Goal: Find specific page/section: Find specific page/section

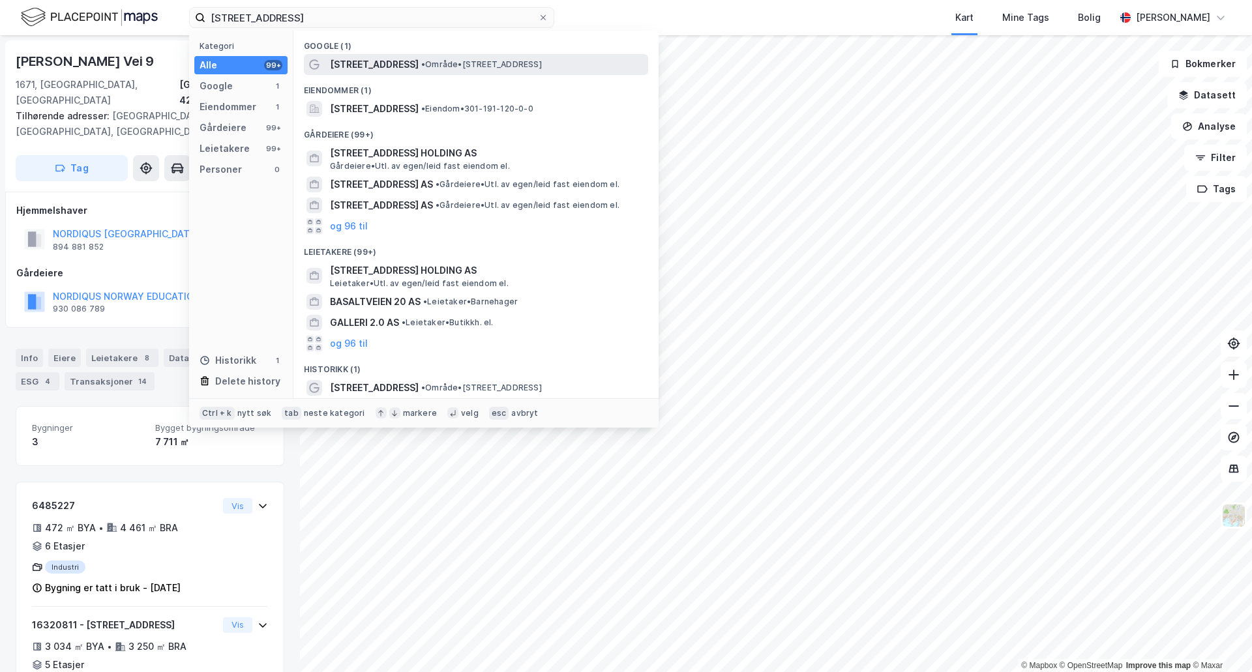
type input "[STREET_ADDRESS]"
click at [428, 68] on span "• Område • [STREET_ADDRESS]" at bounding box center [481, 64] width 121 height 10
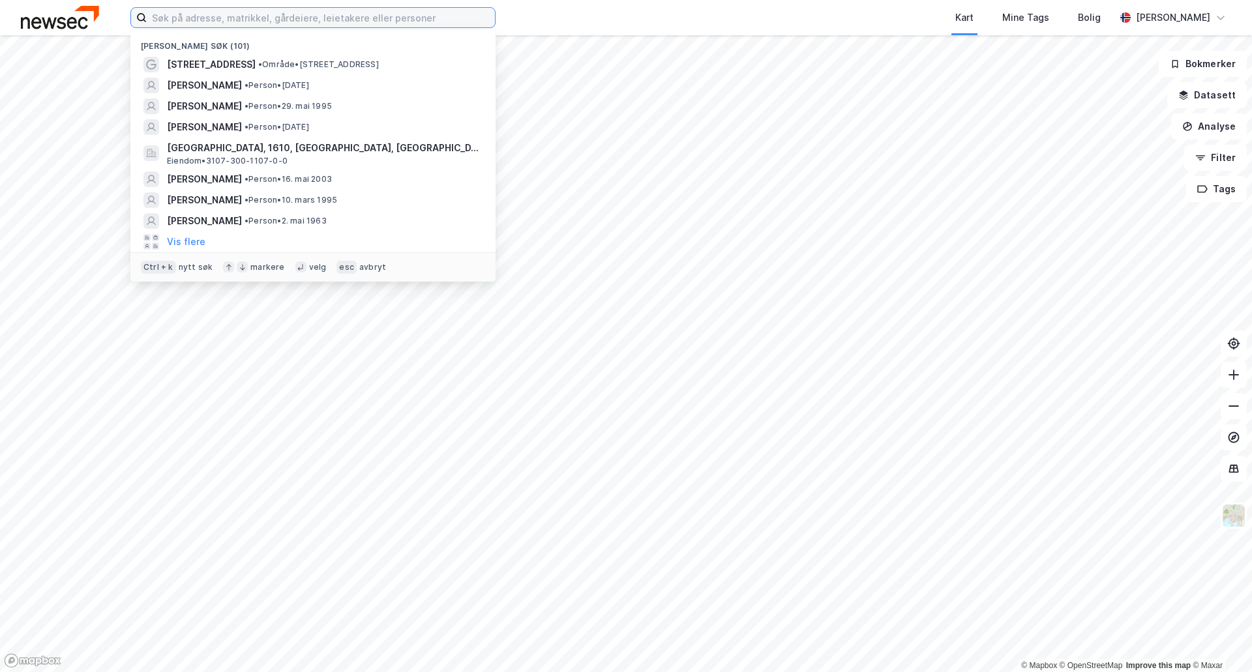
click at [176, 10] on input at bounding box center [321, 18] width 348 height 20
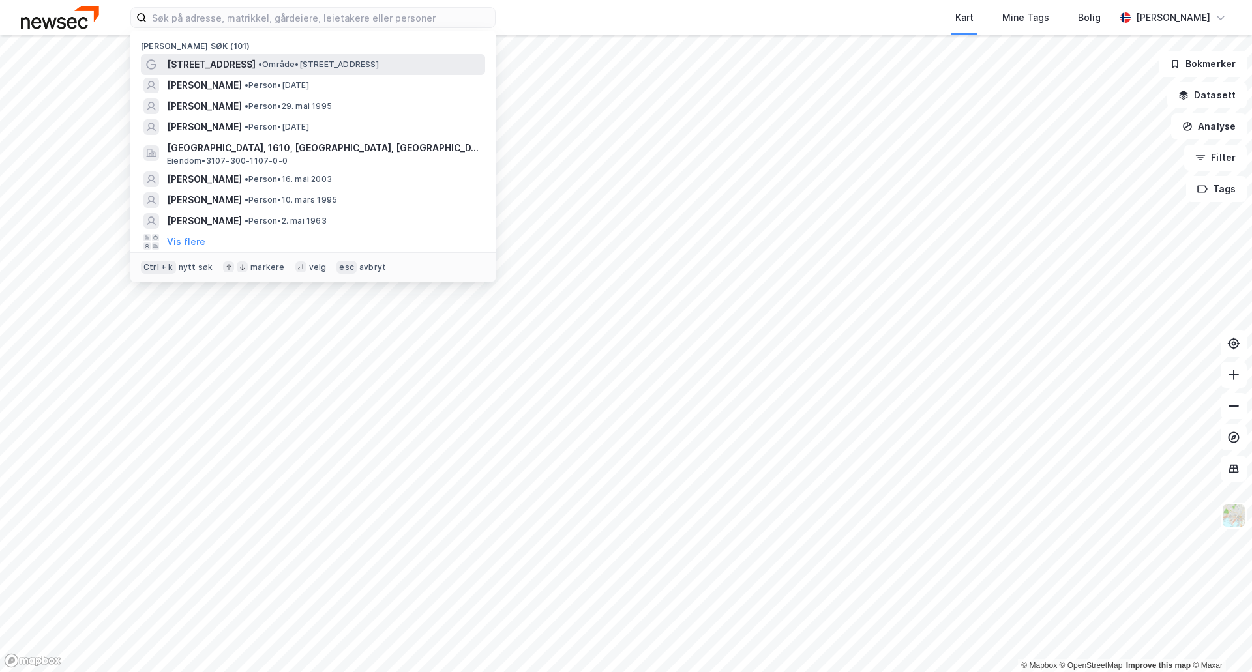
click at [228, 57] on span "[STREET_ADDRESS]" at bounding box center [211, 65] width 89 height 16
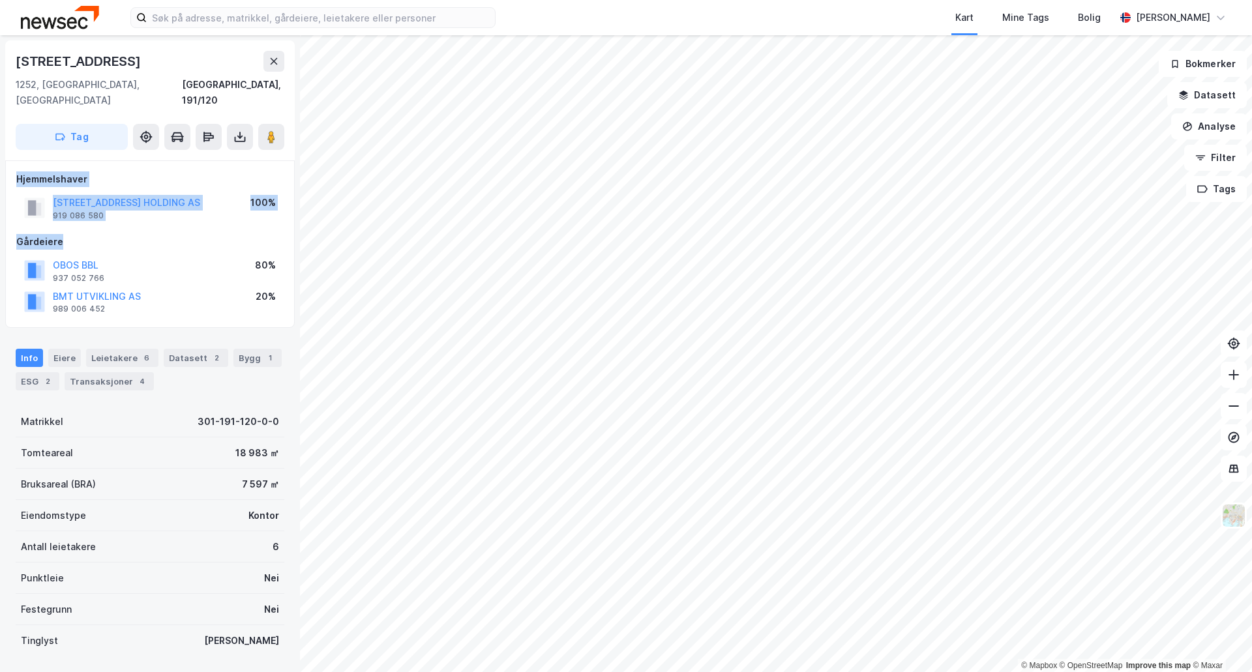
drag, startPoint x: 17, startPoint y: 173, endPoint x: 237, endPoint y: 235, distance: 228.3
click at [237, 235] on div "Hjemmelshaver ROSENHOLMVEIEN 20 HOLDING AS 919 086 580 100% Gårdeiere OBOS BBL …" at bounding box center [149, 245] width 267 height 146
click at [147, 62] on div "[STREET_ADDRESS]" at bounding box center [150, 61] width 269 height 21
